Goal: Task Accomplishment & Management: Manage account settings

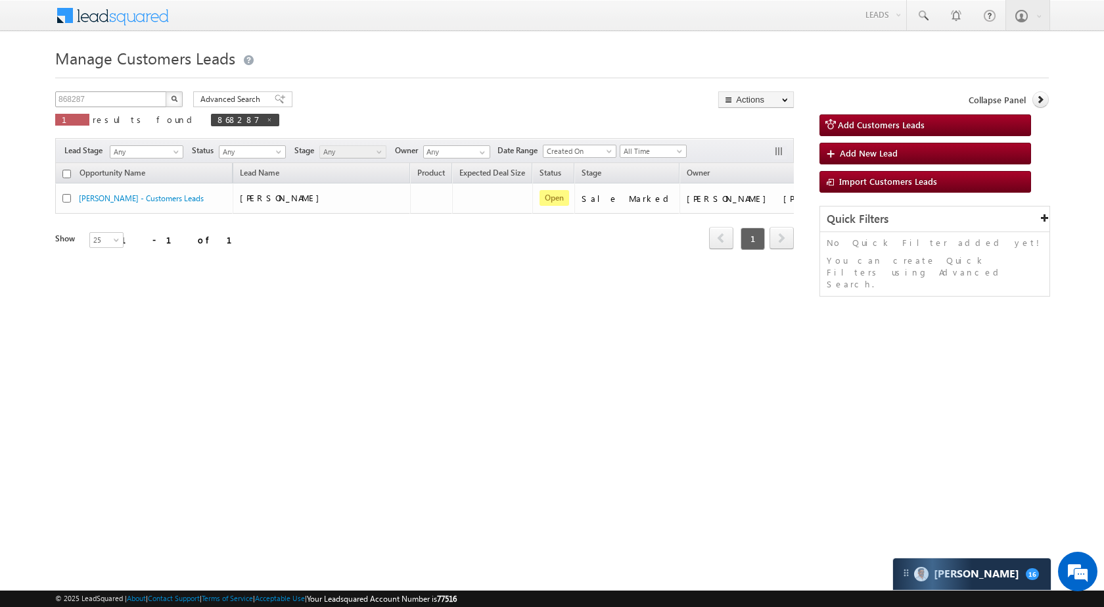
click at [121, 87] on div "Manage Customers Leads 868287 X 1 results found 868287 Advanced Search Advanced…" at bounding box center [552, 208] width 994 height 329
click at [112, 98] on input "868287" at bounding box center [111, 99] width 112 height 16
paste input "71894"
type input "871894"
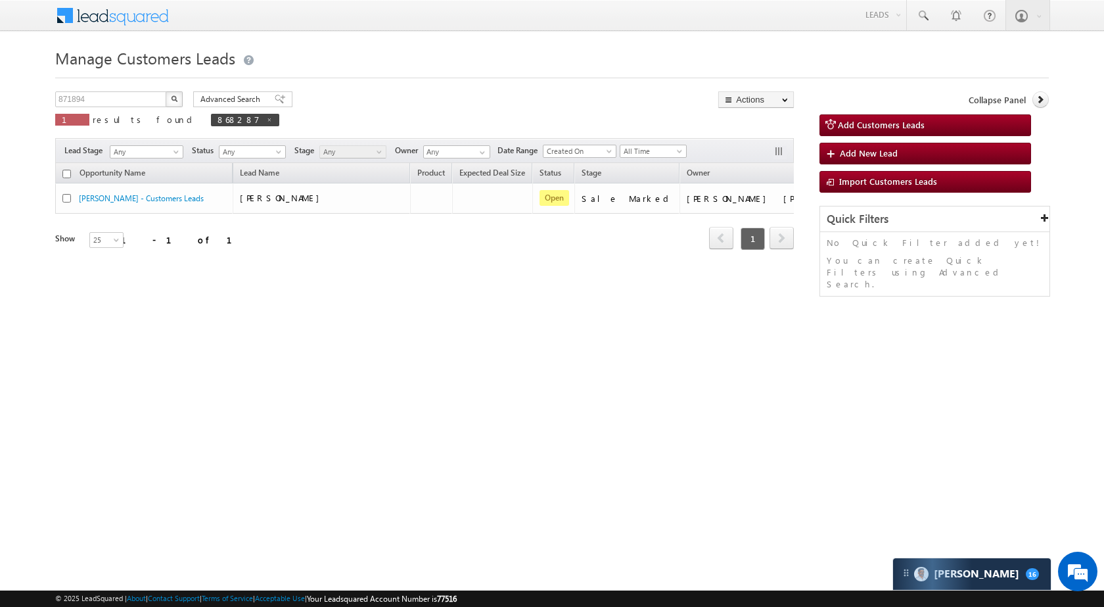
click at [173, 101] on img "button" at bounding box center [174, 98] width 7 height 7
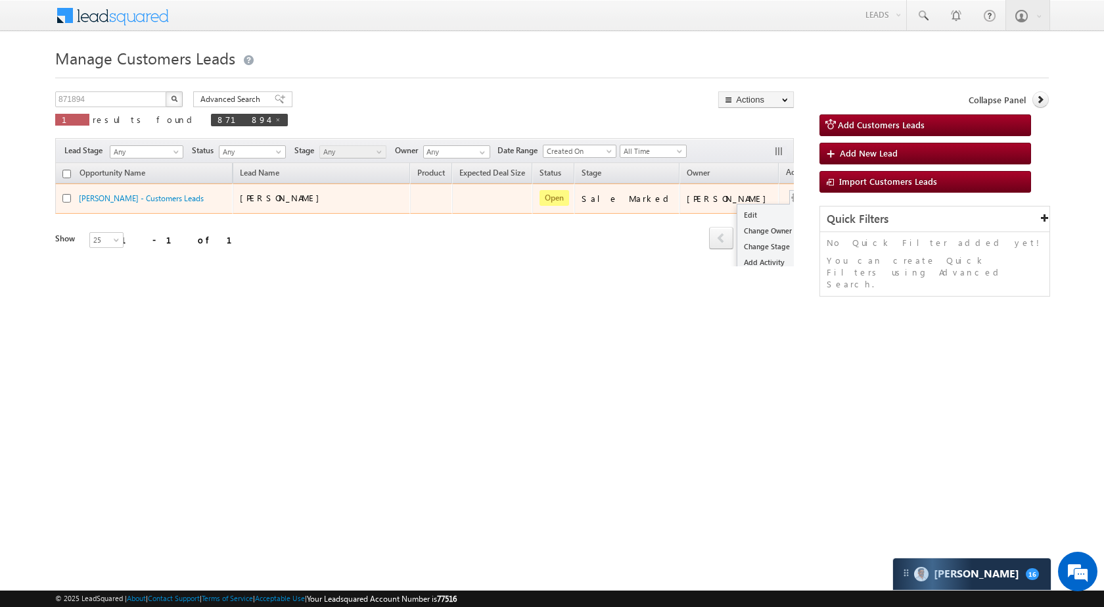
click at [790, 199] on button "button" at bounding box center [796, 197] width 13 height 13
click at [738, 220] on link "Edit" at bounding box center [771, 215] width 66 height 16
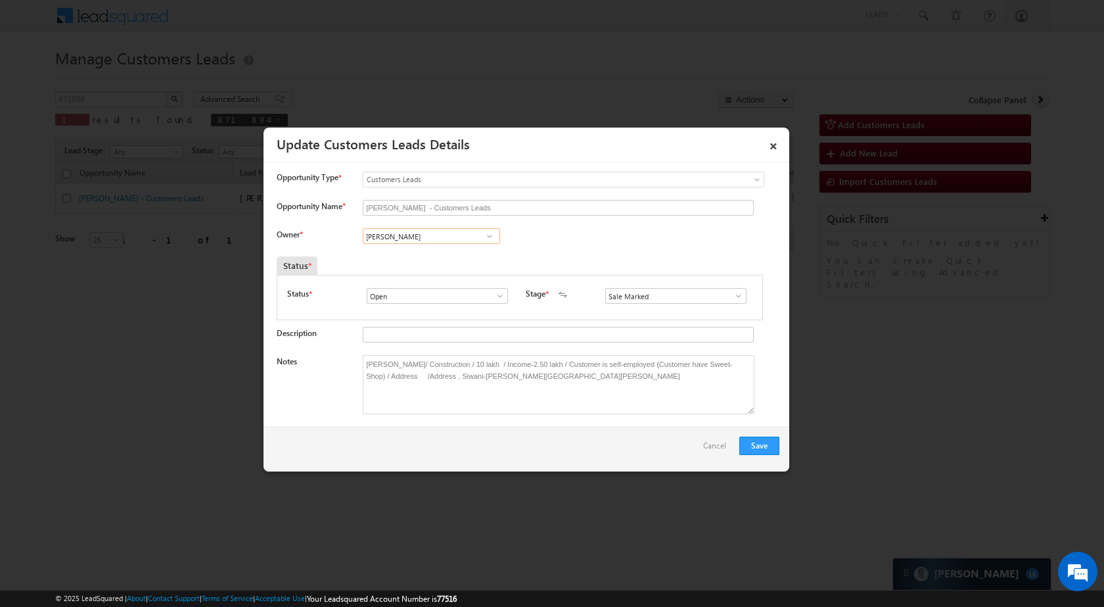
click at [444, 231] on input "[PERSON_NAME]" at bounding box center [431, 236] width 137 height 16
paste input "[PERSON_NAME]"
click at [437, 281] on span "[PERSON_NAME][EMAIL_ADDRESS][PERSON_NAME][DOMAIN_NAME]" at bounding box center [427, 285] width 118 height 10
type input "[PERSON_NAME]"
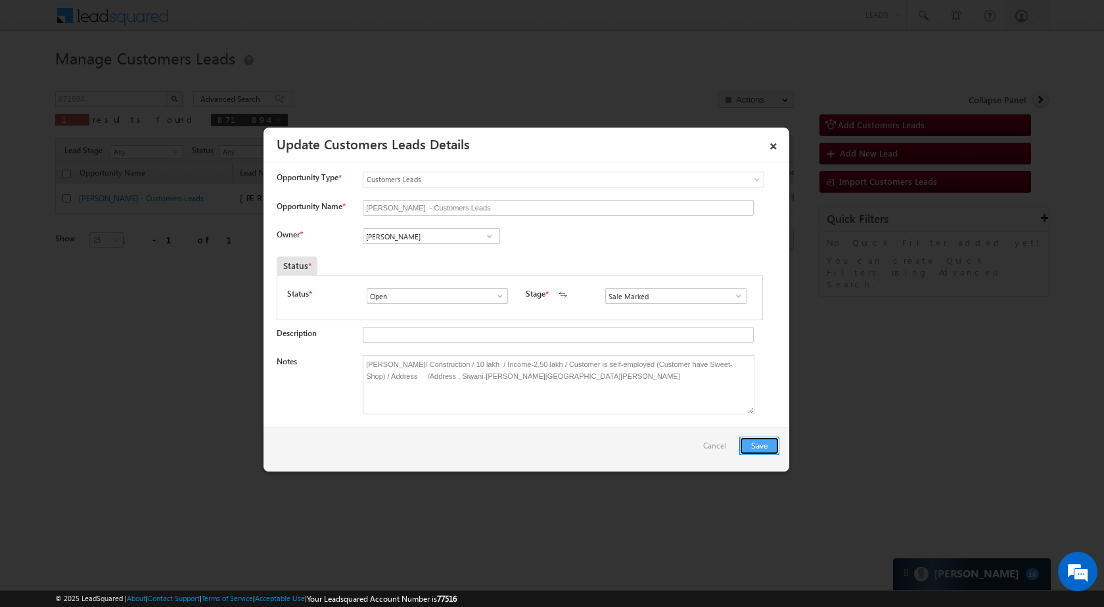
click at [753, 452] on button "Save" at bounding box center [760, 445] width 40 height 18
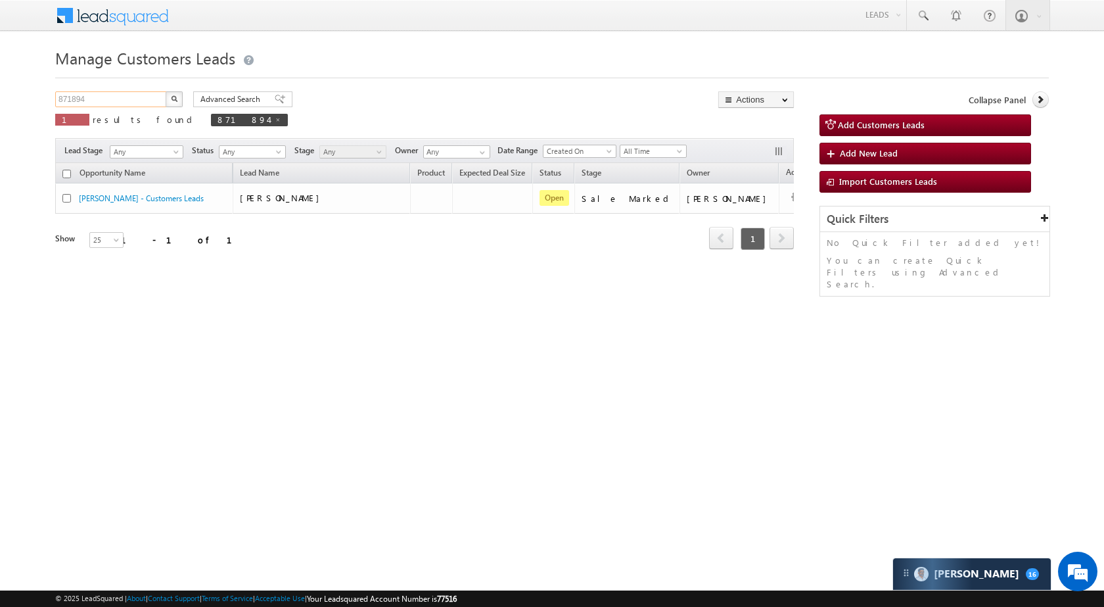
click at [137, 96] on input "871894" at bounding box center [111, 99] width 112 height 16
paste input "781"
click at [172, 99] on img "button" at bounding box center [174, 98] width 7 height 7
click at [124, 109] on div "871781 X 1 results found 871781" at bounding box center [180, 109] width 250 height 37
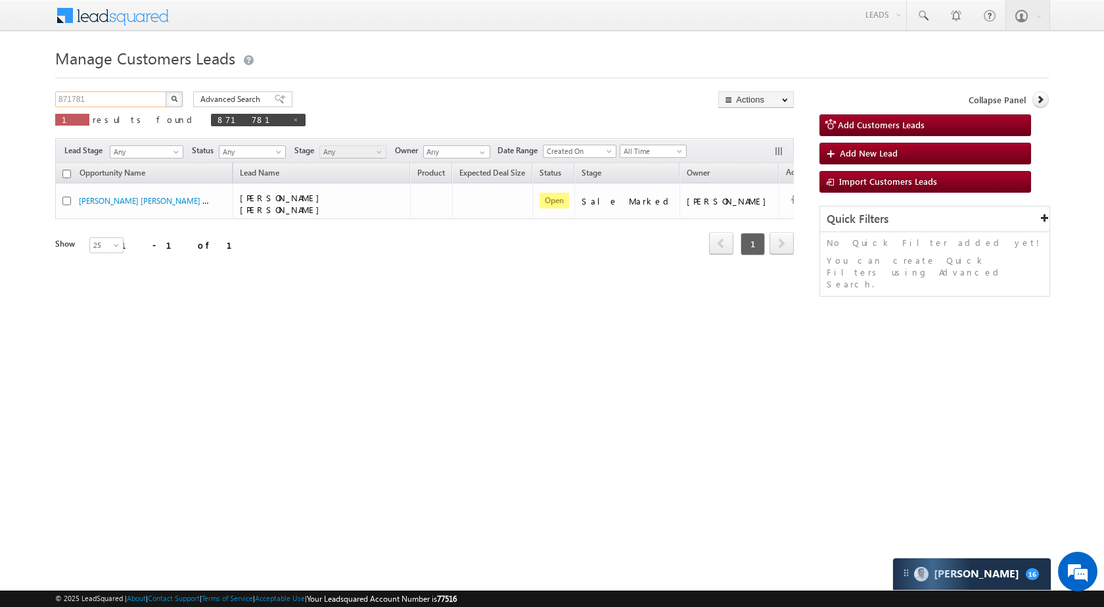
click at [122, 96] on input "871781" at bounding box center [111, 99] width 112 height 16
paste input "4057"
type input "874057"
click at [168, 94] on button "button" at bounding box center [174, 99] width 17 height 16
